Goal: Navigation & Orientation: Find specific page/section

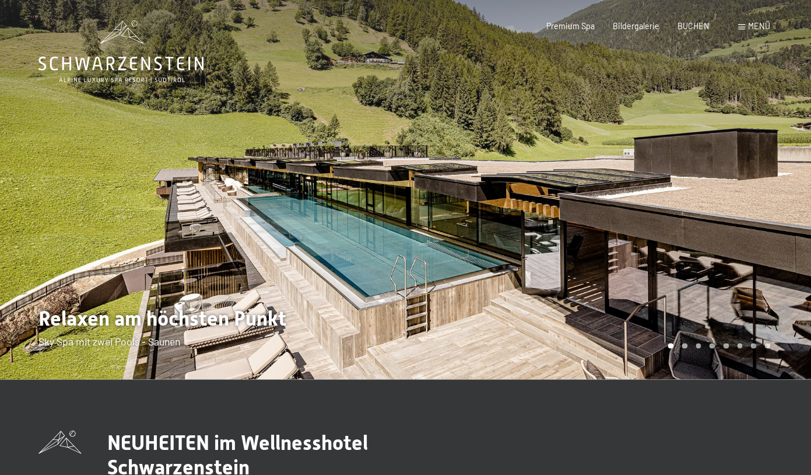
click at [683, 270] on div at bounding box center [609, 189] width 406 height 379
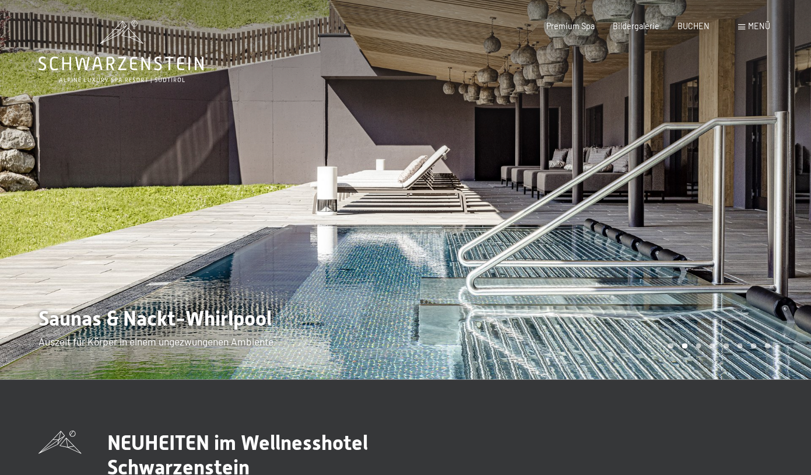
click at [704, 256] on div at bounding box center [609, 189] width 406 height 379
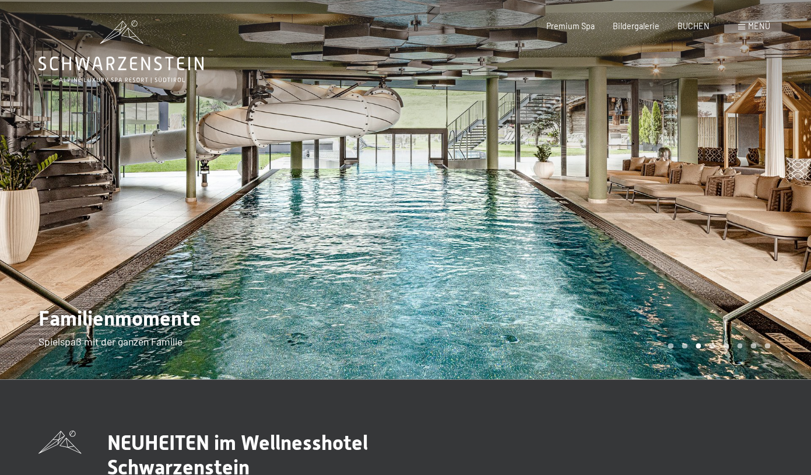
click at [704, 256] on div at bounding box center [609, 189] width 406 height 379
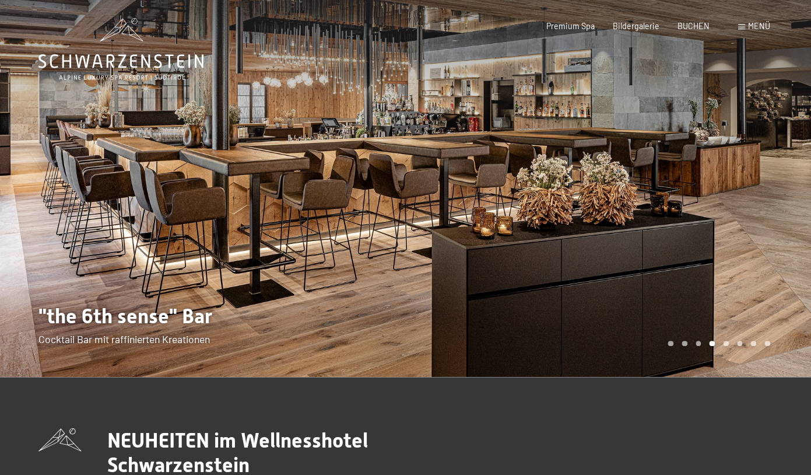
click at [704, 256] on div at bounding box center [609, 187] width 406 height 379
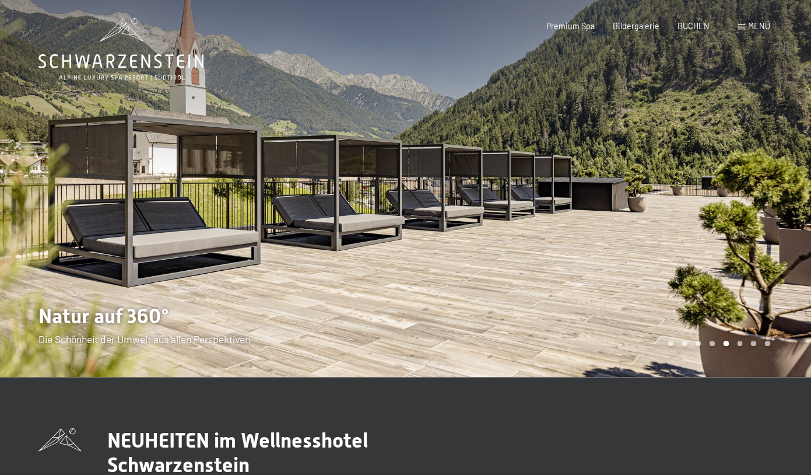
scroll to position [1, 0]
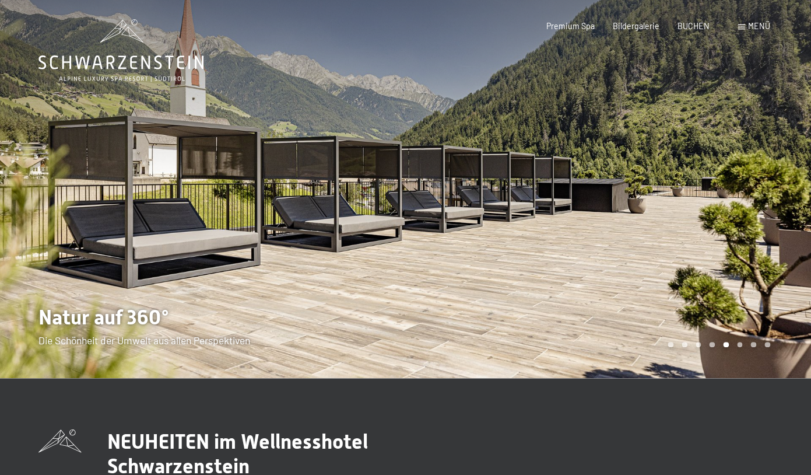
click at [704, 256] on div at bounding box center [609, 188] width 406 height 379
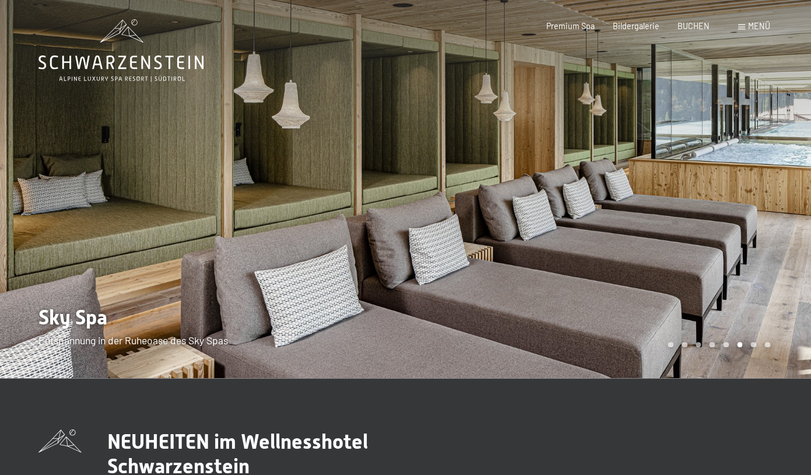
click at [704, 256] on div at bounding box center [609, 188] width 406 height 379
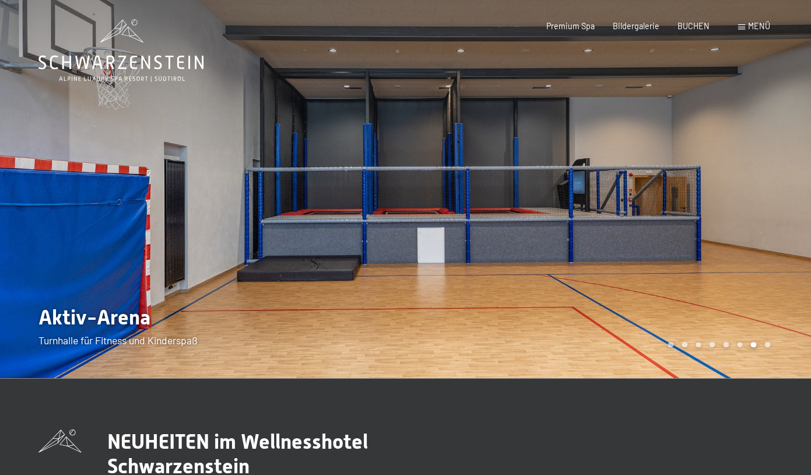
scroll to position [2, 0]
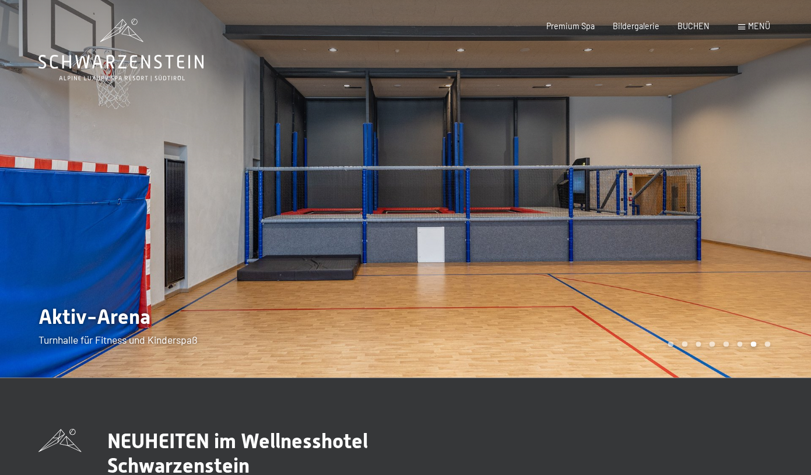
click at [704, 256] on div at bounding box center [609, 187] width 406 height 379
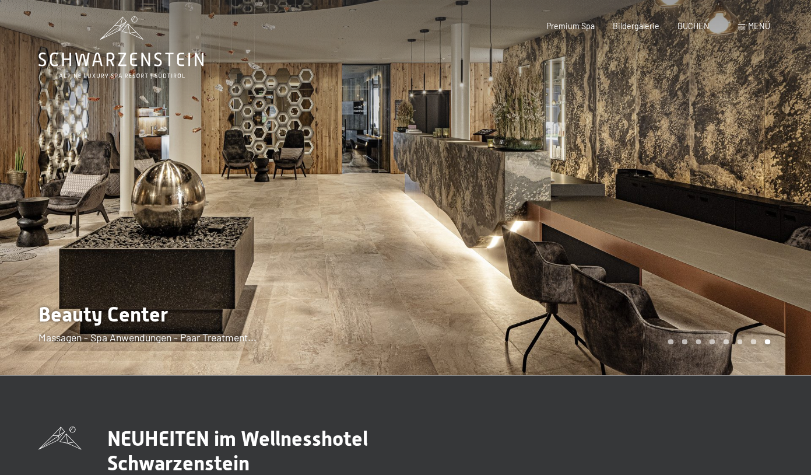
click at [704, 256] on div at bounding box center [609, 185] width 406 height 379
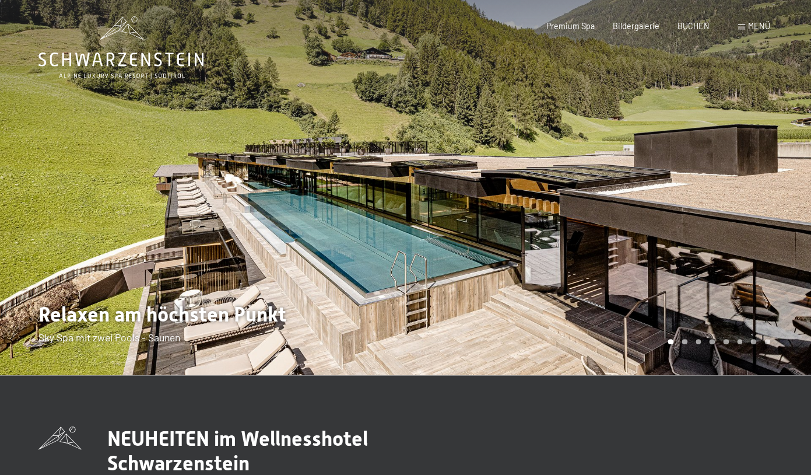
scroll to position [5, 0]
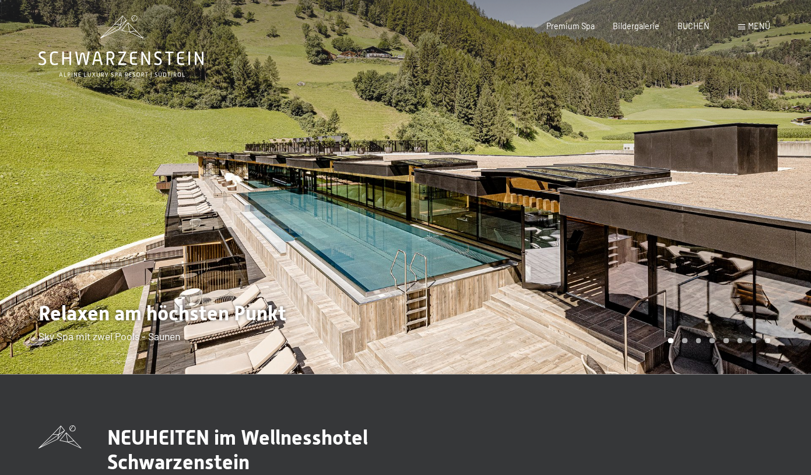
click at [704, 256] on div at bounding box center [609, 184] width 406 height 379
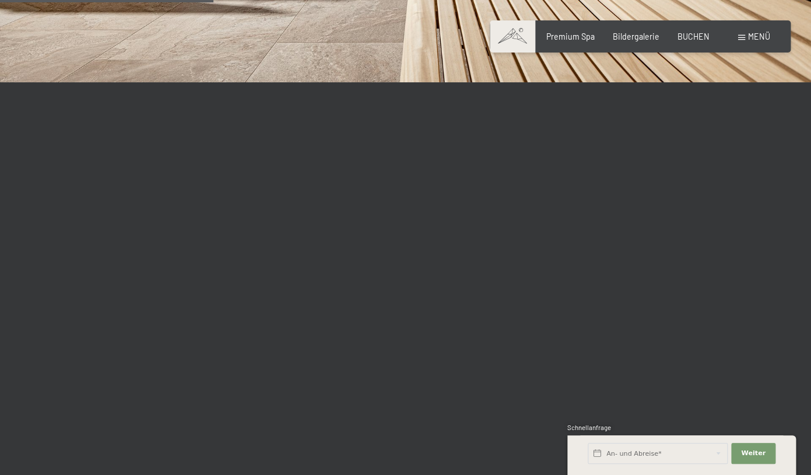
scroll to position [1027, 0]
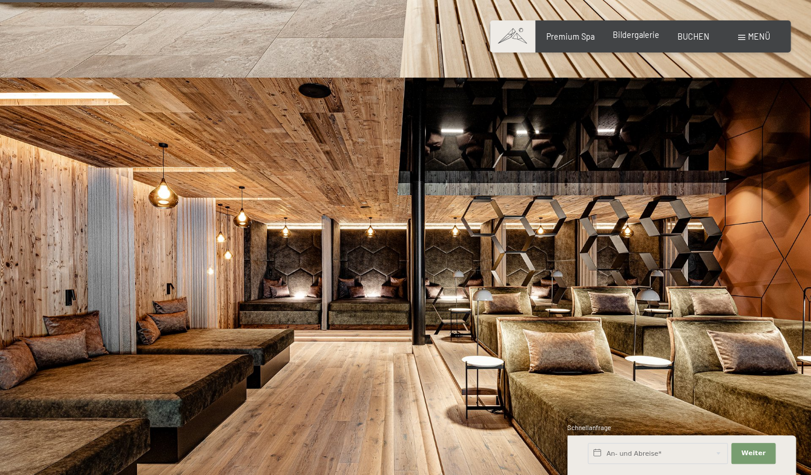
click at [644, 39] on span "Bildergalerie" at bounding box center [636, 35] width 47 height 10
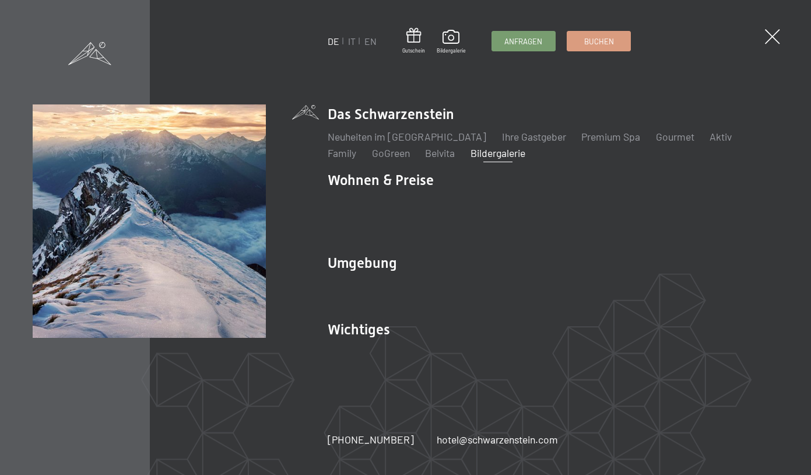
scroll to position [1357, 0]
click at [362, 267] on li "Umgebung Das Ahrntal Ski & Winter Skifahren Skischule Wandern & [PERSON_NAME] W…" at bounding box center [553, 281] width 451 height 56
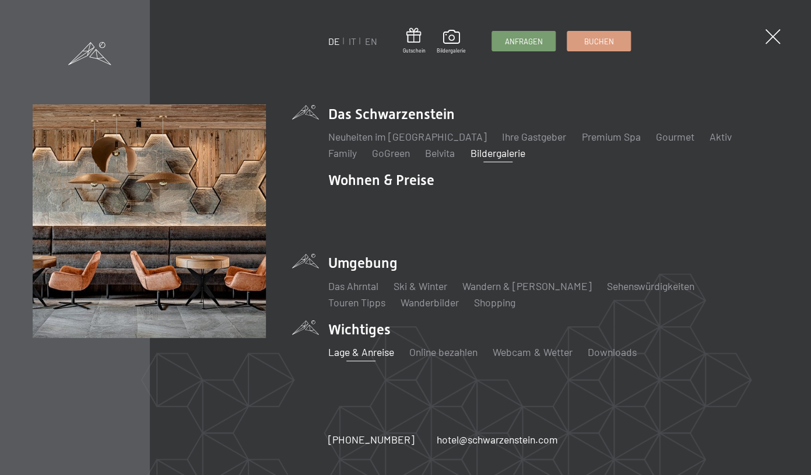
click at [356, 354] on link "Lage & Anreise" at bounding box center [361, 351] width 66 height 13
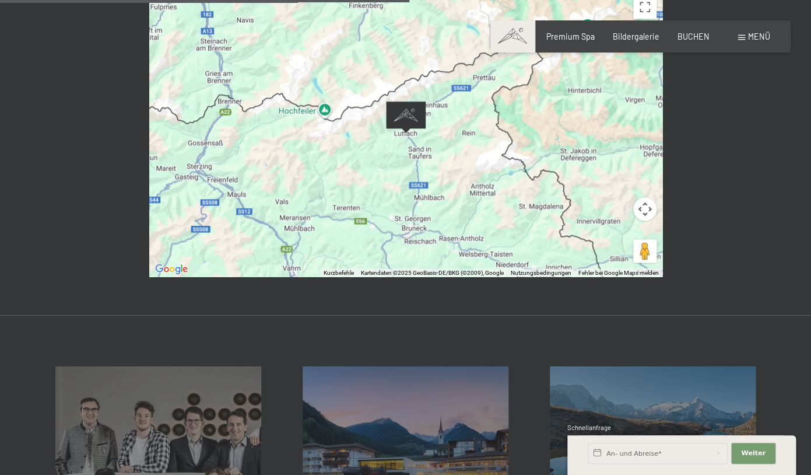
scroll to position [564, 0]
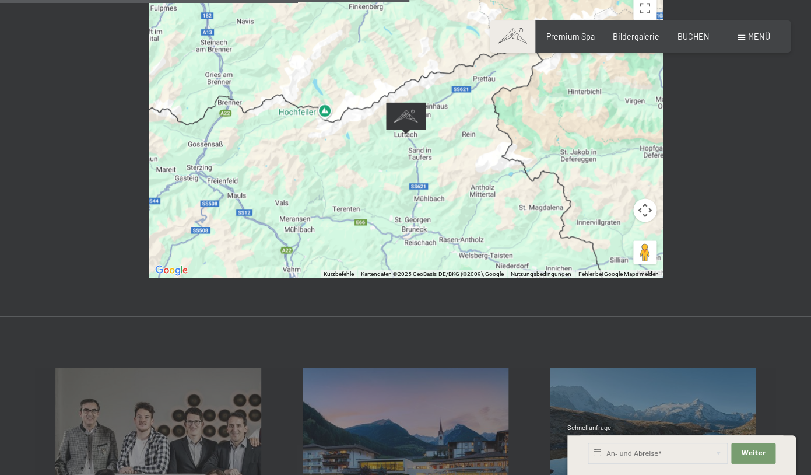
click at [440, 153] on div at bounding box center [405, 135] width 513 height 288
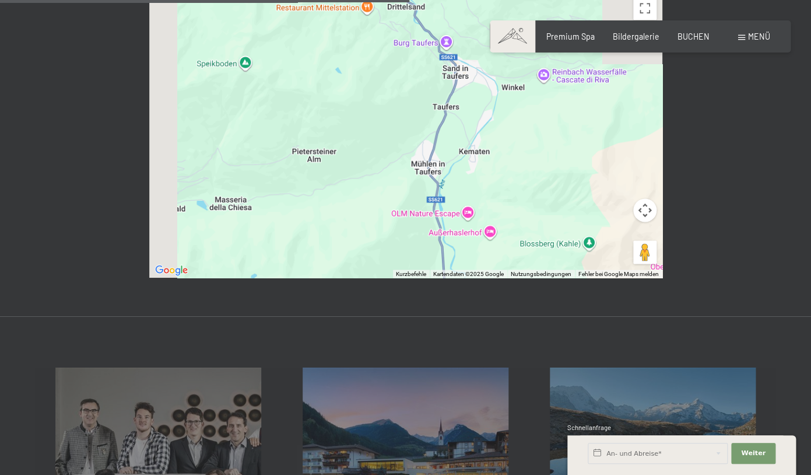
drag, startPoint x: 351, startPoint y: 66, endPoint x: 555, endPoint y: 233, distance: 264.1
click at [569, 260] on div at bounding box center [405, 135] width 513 height 288
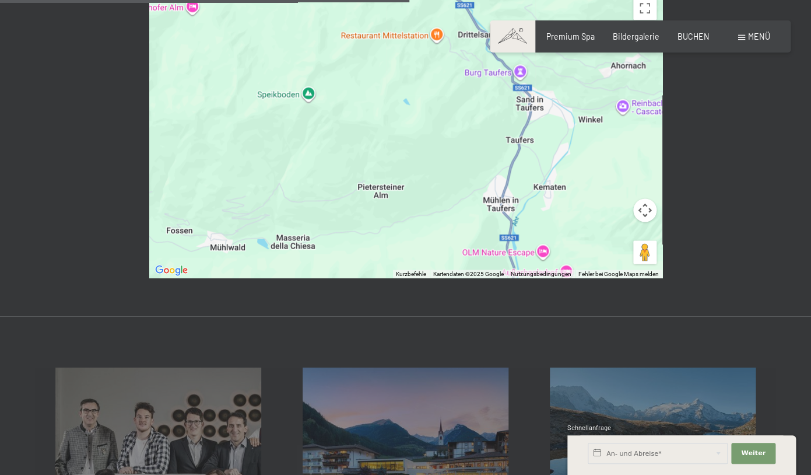
drag, startPoint x: 487, startPoint y: 107, endPoint x: 436, endPoint y: 231, distance: 133.9
click at [436, 231] on div at bounding box center [405, 135] width 513 height 288
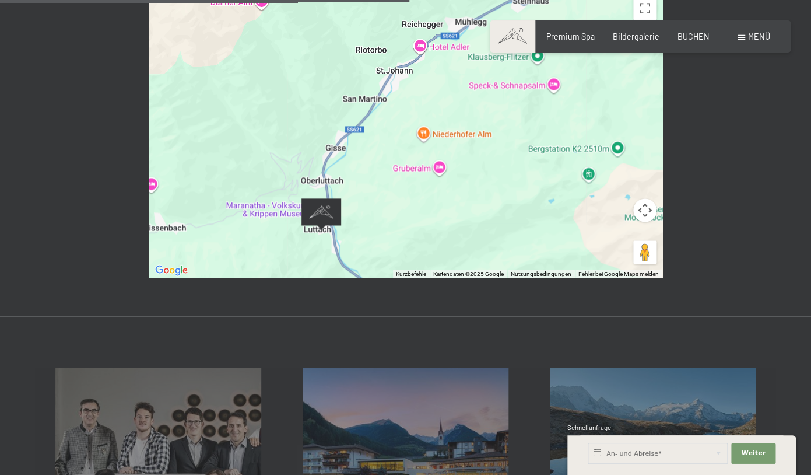
click at [443, 126] on div at bounding box center [405, 135] width 513 height 288
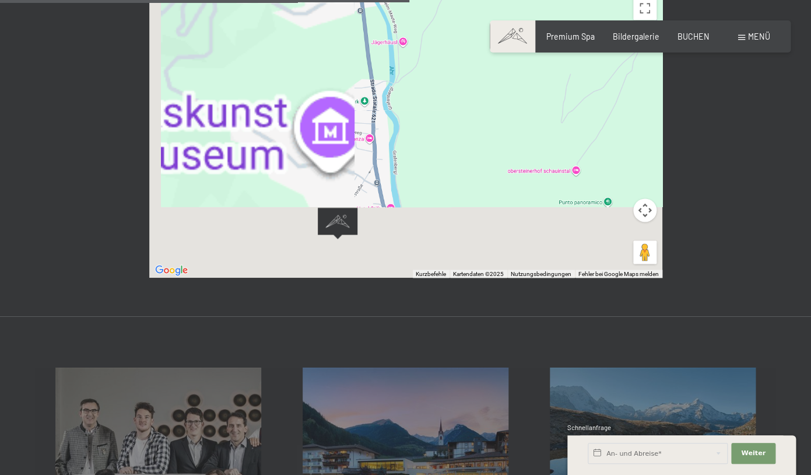
drag, startPoint x: 344, startPoint y: 194, endPoint x: 593, endPoint y: 103, distance: 265.0
click at [593, 103] on div "Gruberalm Gruberalm 39030 [GEOGRAPHIC_DATA], Autonome Provinz [GEOGRAPHIC_DATA]…" at bounding box center [405, 135] width 513 height 288
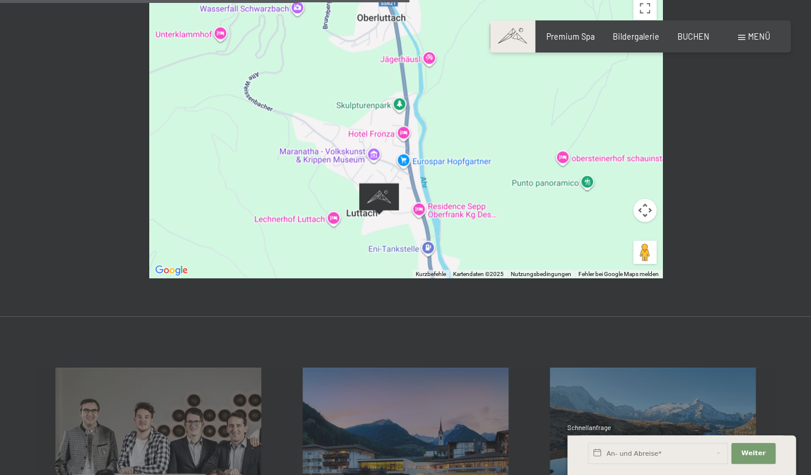
drag, startPoint x: 492, startPoint y: 87, endPoint x: 433, endPoint y: 134, distance: 75.6
click at [433, 134] on div "Gruberalm Gruberalm 39030 [GEOGRAPHIC_DATA], Autonome Provinz [GEOGRAPHIC_DATA]…" at bounding box center [405, 135] width 513 height 288
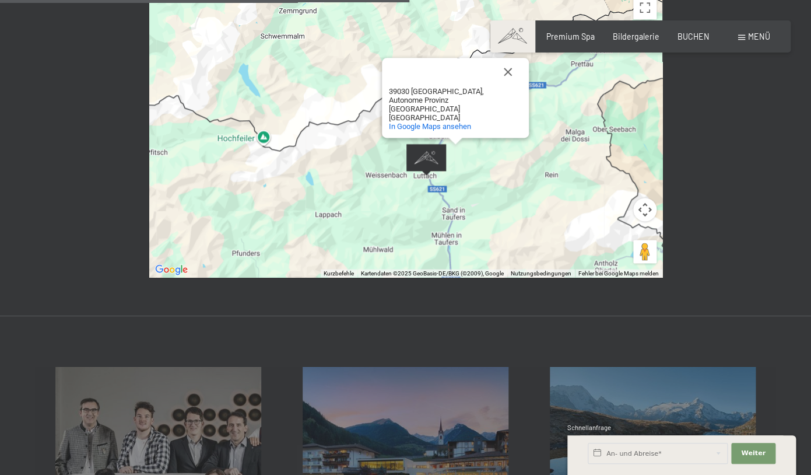
drag, startPoint x: 456, startPoint y: 104, endPoint x: 432, endPoint y: 186, distance: 85.1
click at [432, 186] on div "Gruberalm Gruberalm 39030 [GEOGRAPHIC_DATA], Autonome Provinz [GEOGRAPHIC_DATA]…" at bounding box center [405, 134] width 513 height 288
drag, startPoint x: 539, startPoint y: 133, endPoint x: 458, endPoint y: 225, distance: 122.8
click at [458, 225] on div "Gruberalm Gruberalm 39030 [GEOGRAPHIC_DATA], Autonome Provinz [GEOGRAPHIC_DATA]…" at bounding box center [405, 133] width 513 height 288
